Goal: Information Seeking & Learning: Learn about a topic

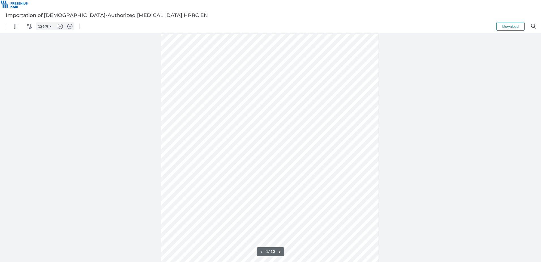
type input "151"
type input "6"
type input "151"
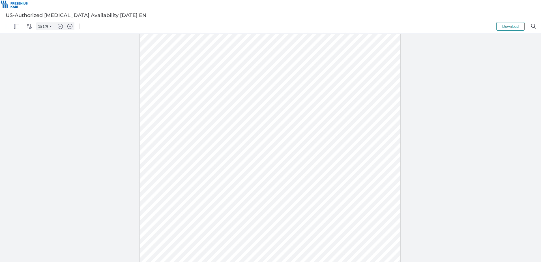
drag, startPoint x: 236, startPoint y: 192, endPoint x: 217, endPoint y: 193, distance: 18.7
click at [217, 193] on div at bounding box center [270, 137] width 261 height 338
